Goal: Transaction & Acquisition: Book appointment/travel/reservation

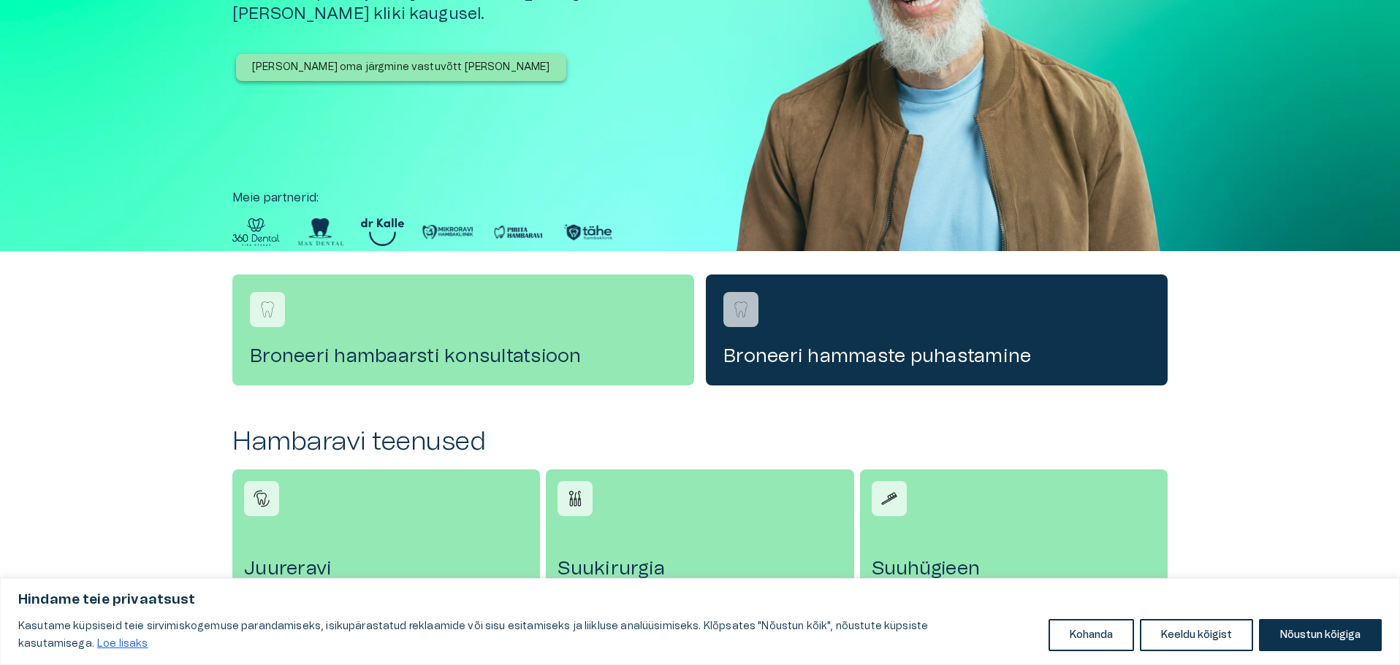
scroll to position [219, 0]
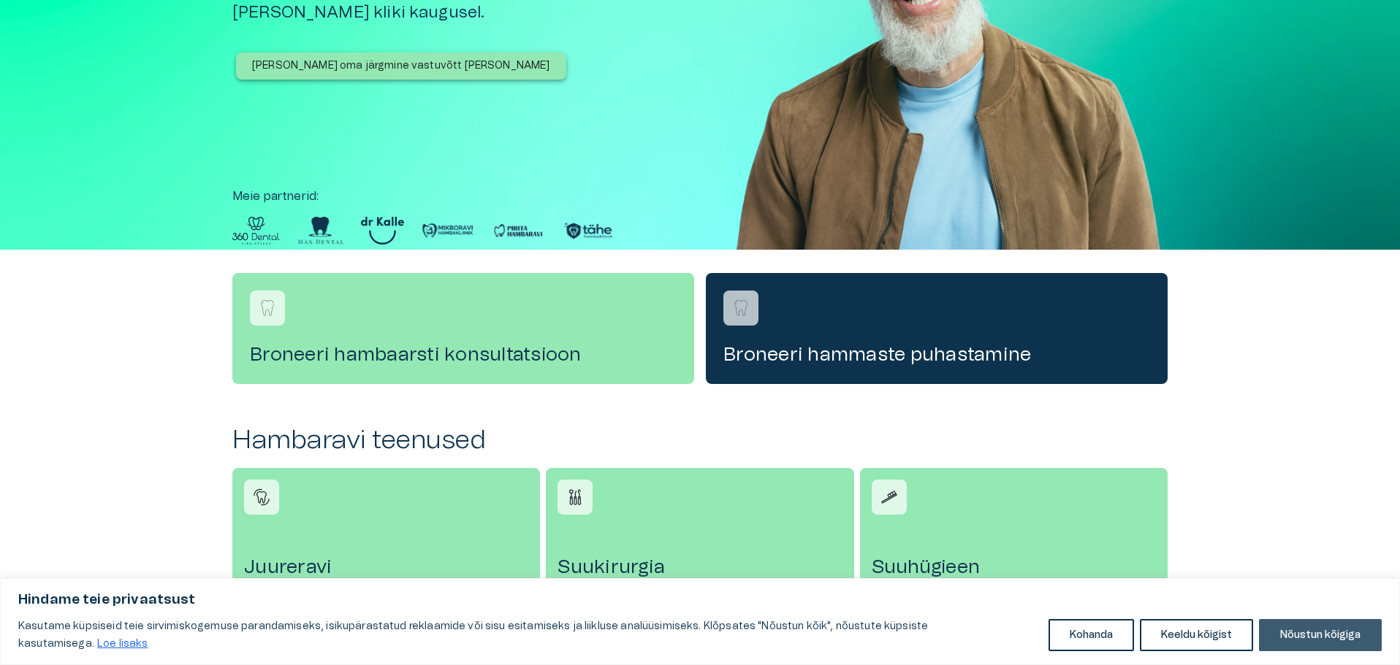
click at [1306, 637] on button "Nõustun kõigiga" at bounding box center [1320, 635] width 123 height 32
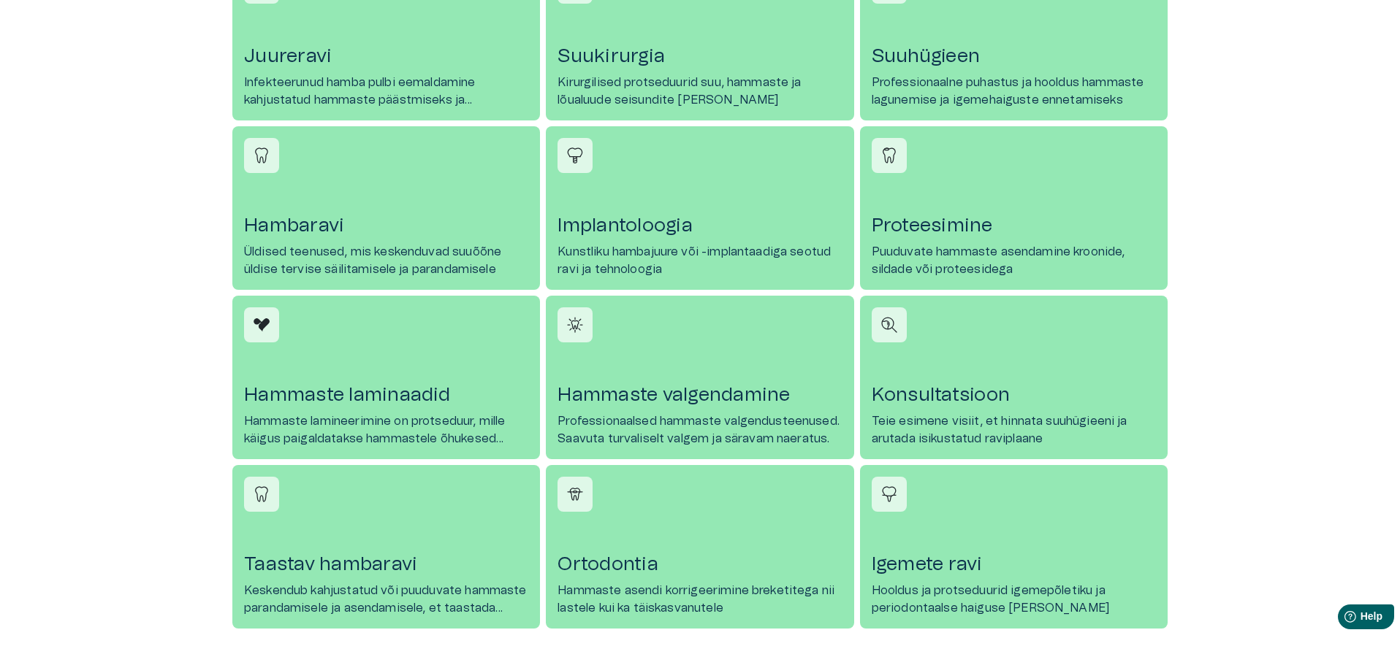
scroll to position [657, 0]
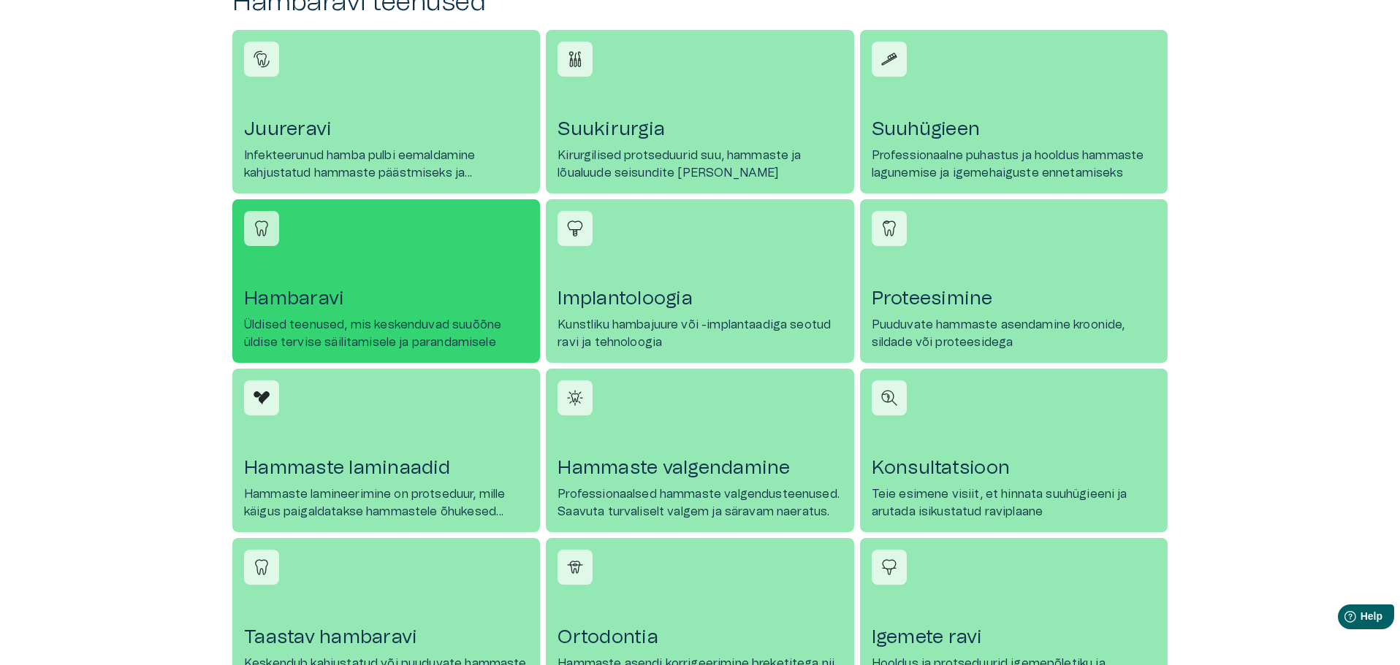
click at [291, 259] on link "[PERSON_NAME] Üldised teenused, mis keskenduvad suuõõne üldise tervise säilitam…" at bounding box center [386, 281] width 308 height 164
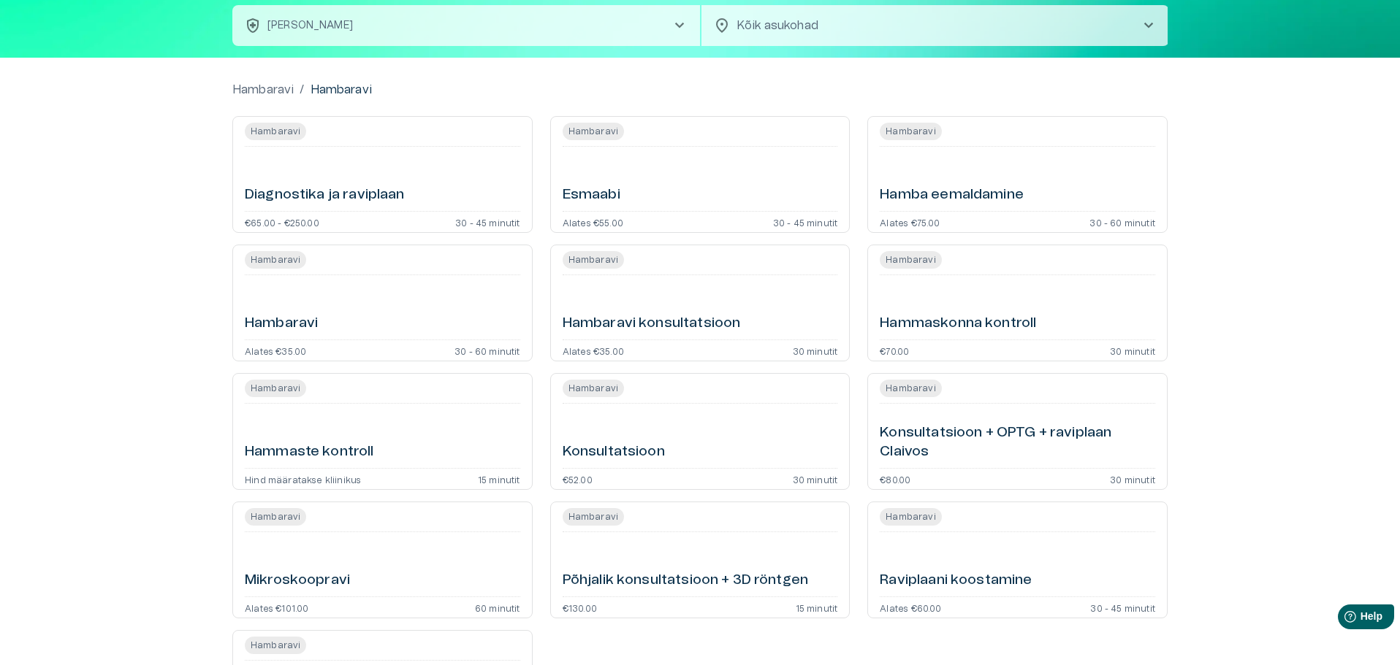
scroll to position [73, 0]
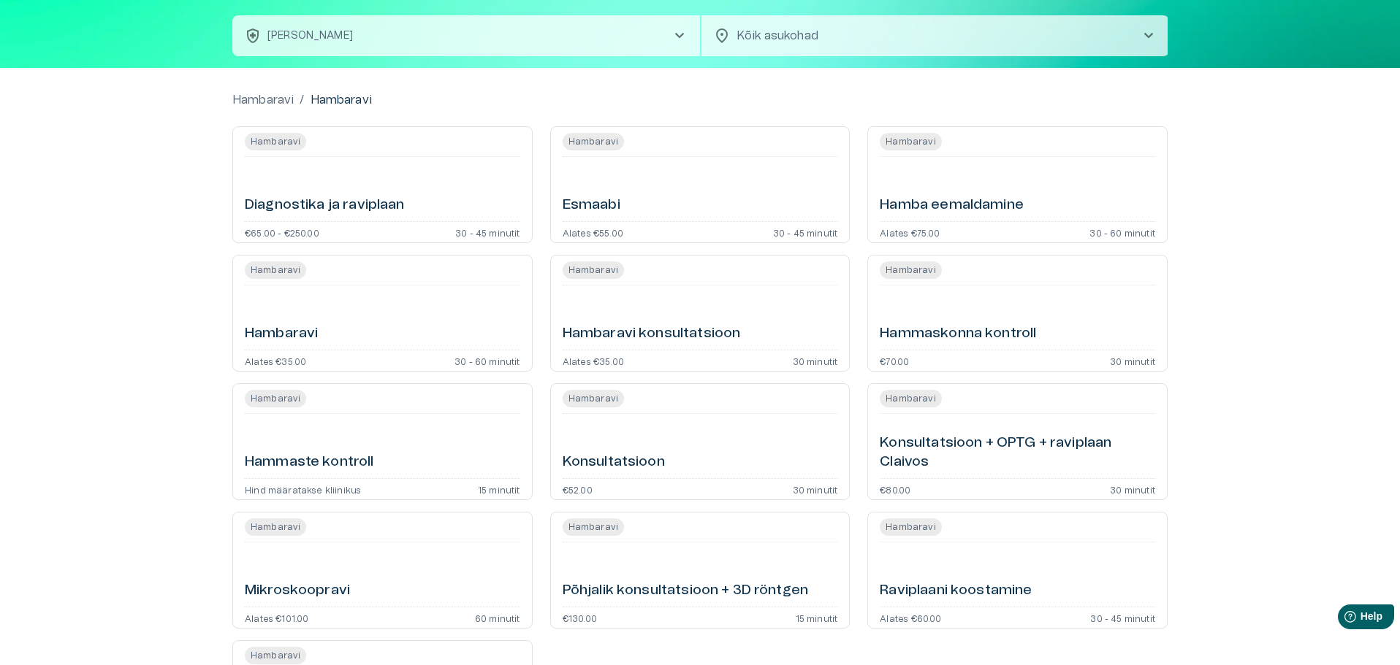
click at [668, 333] on h6 "Hambaravi konsultatsioon" at bounding box center [651, 334] width 178 height 20
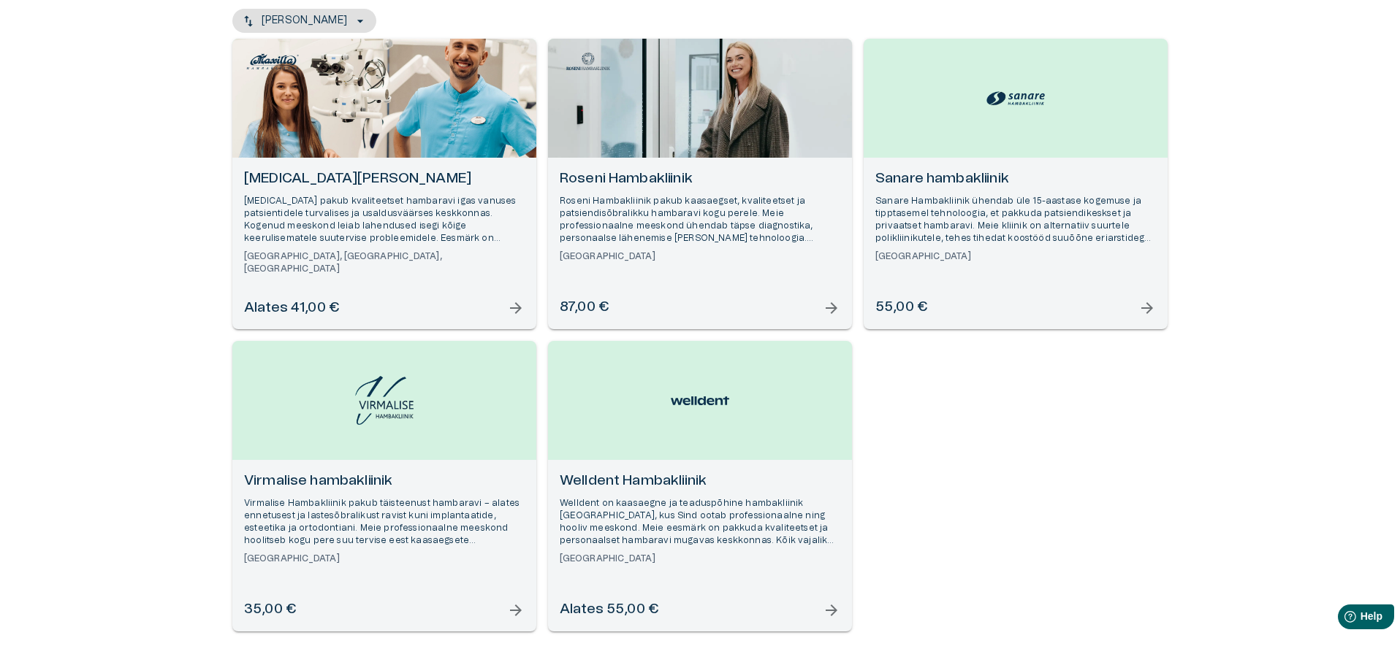
scroll to position [252, 0]
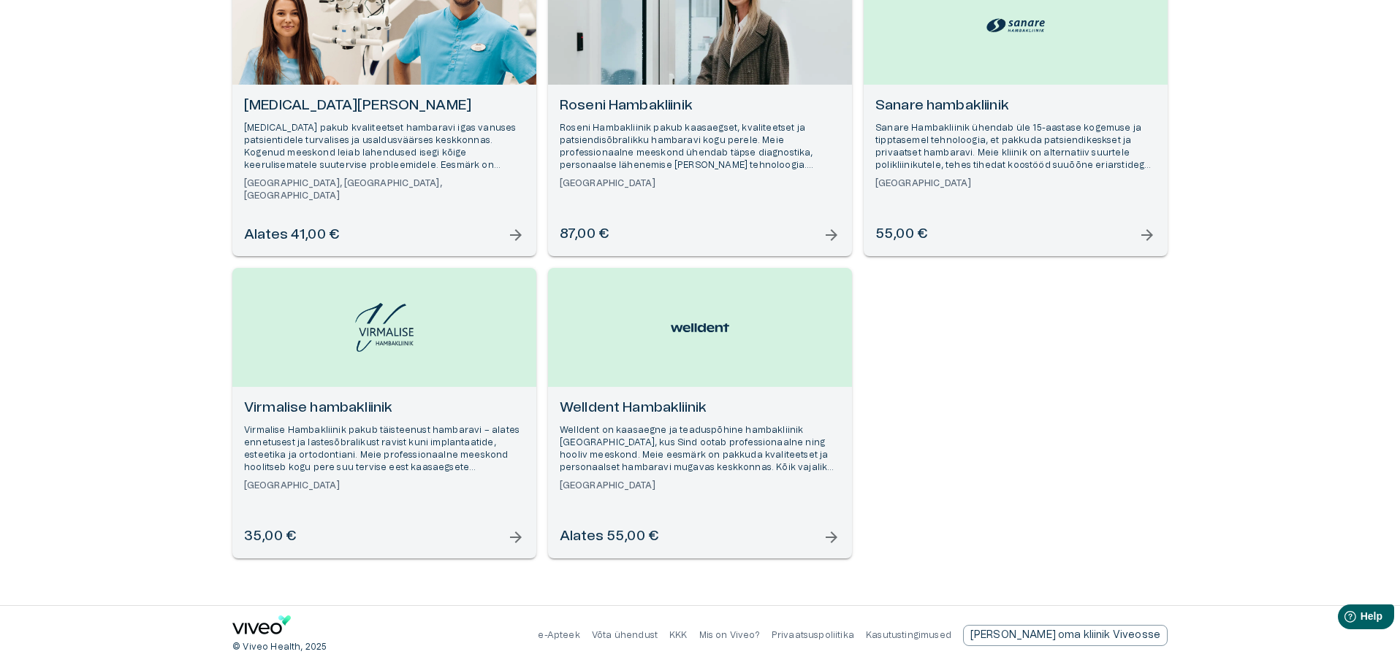
scroll to position [173, 0]
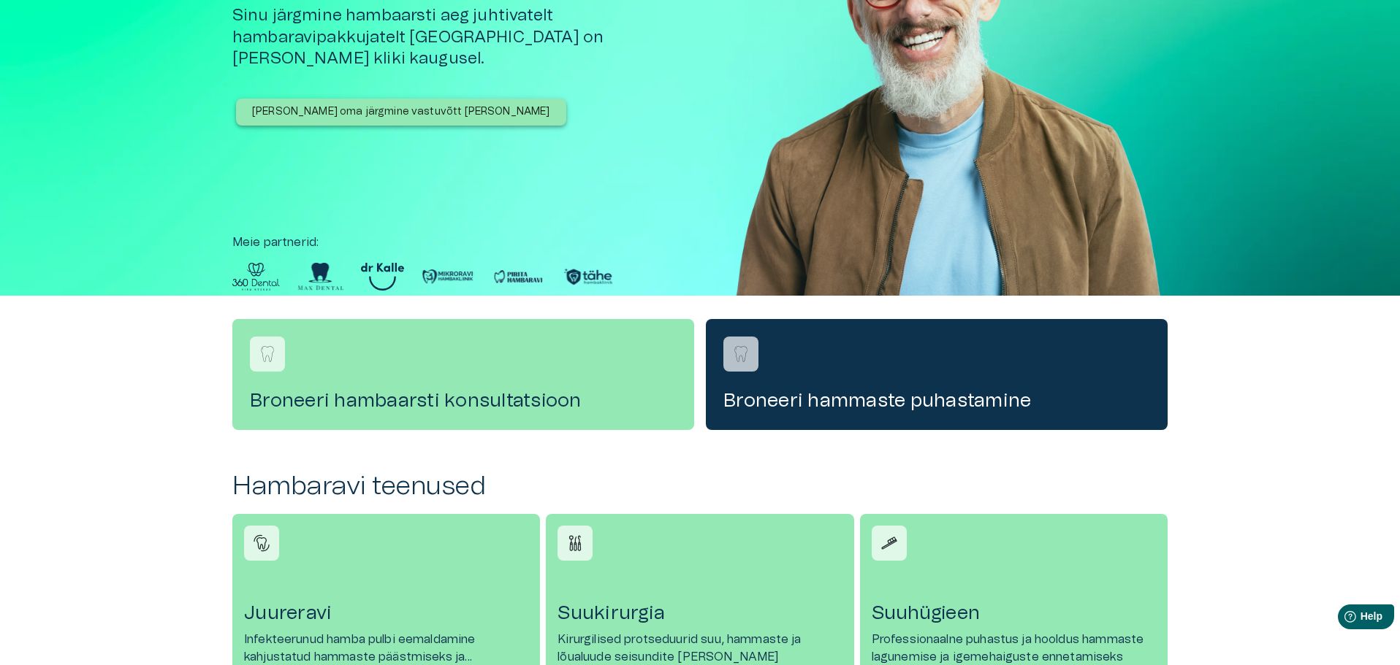
scroll to position [657, 0]
